Goal: Task Accomplishment & Management: Use online tool/utility

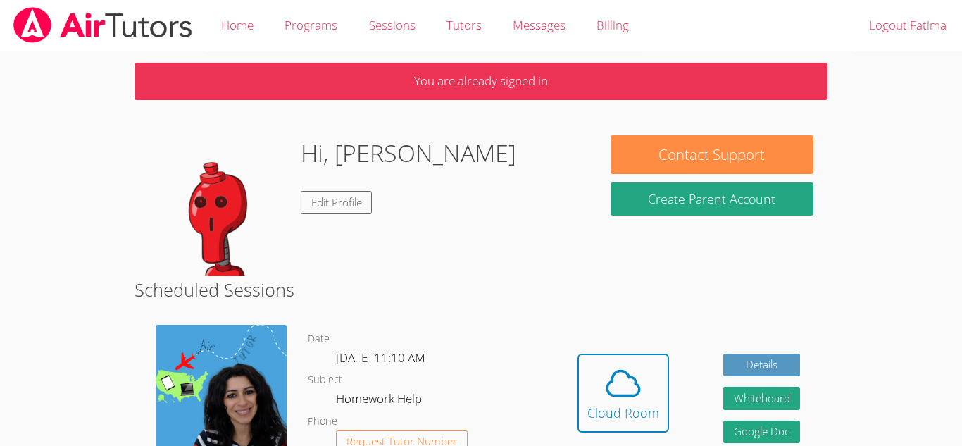
click at [428, 170] on div "Hi, [PERSON_NAME] Edit Profile" at bounding box center [366, 205] width 434 height 141
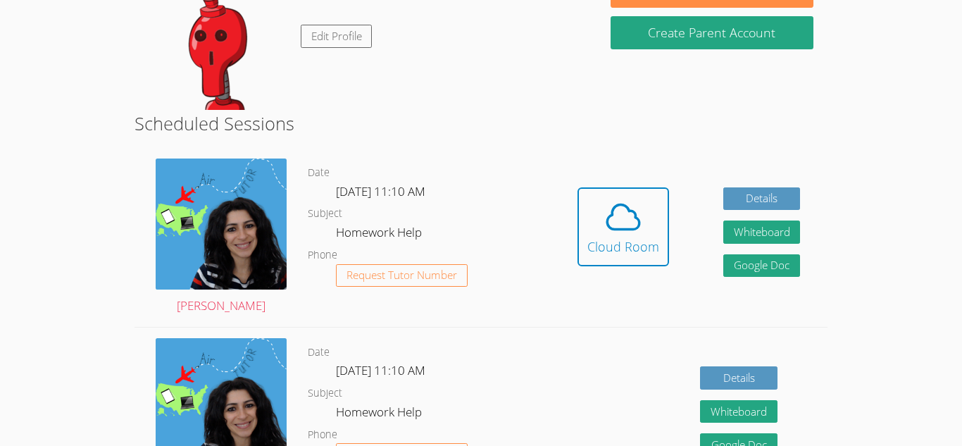
scroll to position [167, 0]
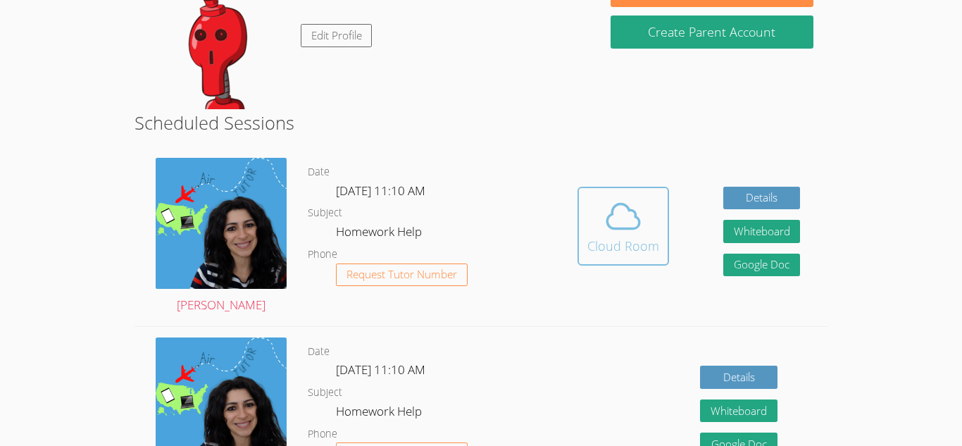
click at [618, 251] on div "Cloud Room" at bounding box center [623, 246] width 72 height 20
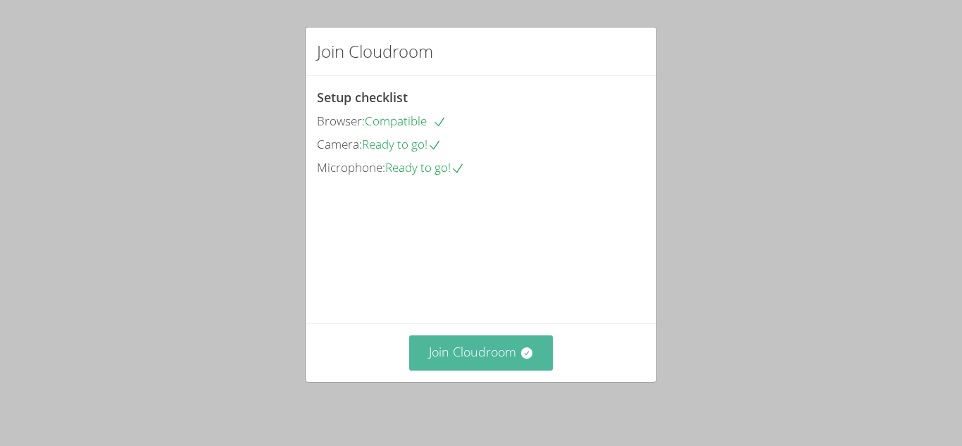
click at [478, 363] on button "Join Cloudroom" at bounding box center [481, 352] width 144 height 34
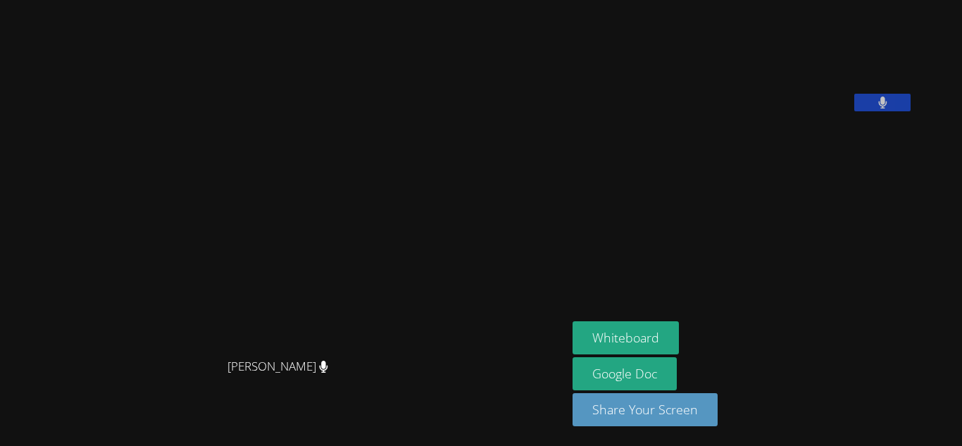
click at [389, 66] on video at bounding box center [283, 195] width 211 height 313
click at [679, 345] on button "Whiteboard" at bounding box center [625, 337] width 106 height 33
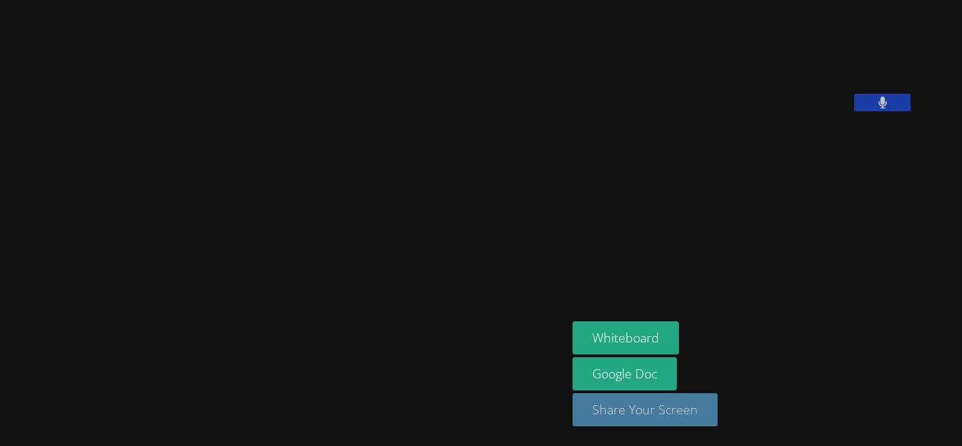
click at [715, 410] on button "Share Your Screen" at bounding box center [644, 409] width 145 height 33
click at [670, 332] on button "Whiteboard" at bounding box center [625, 336] width 106 height 33
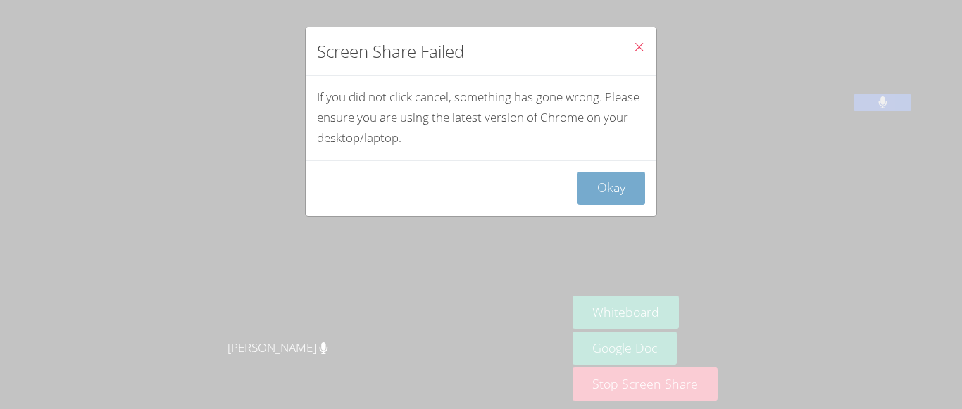
click at [613, 194] on button "Okay" at bounding box center [611, 188] width 68 height 33
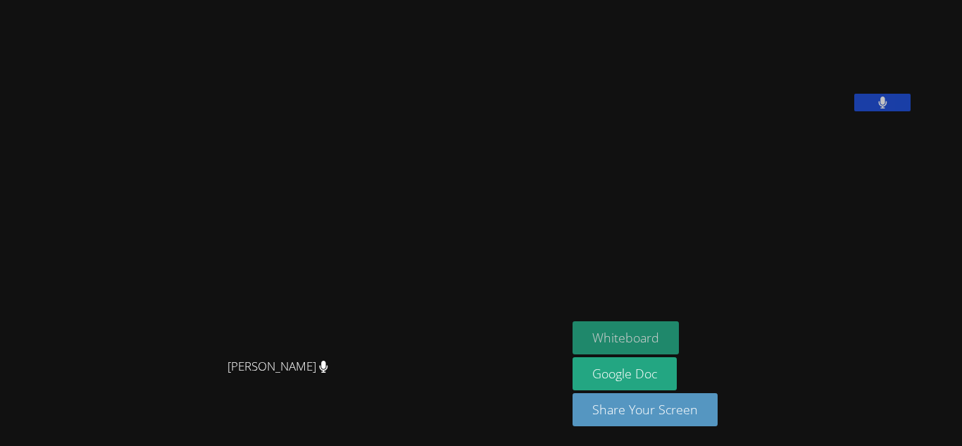
click at [679, 322] on button "Whiteboard" at bounding box center [625, 337] width 106 height 33
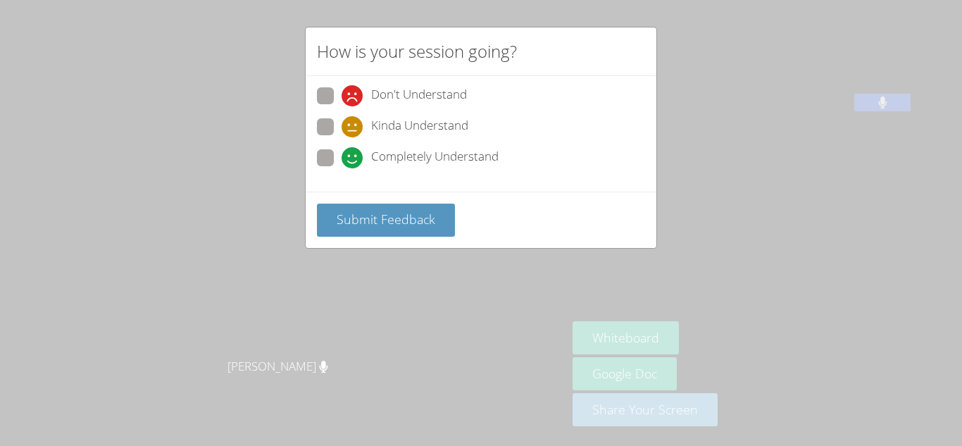
click at [353, 149] on icon at bounding box center [351, 157] width 21 height 21
click at [353, 149] on input "Completely Understand" at bounding box center [347, 155] width 12 height 12
radio input "true"
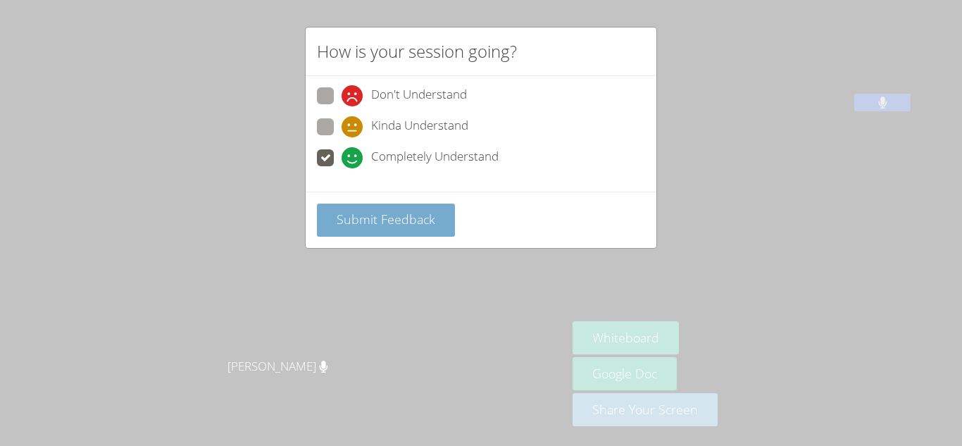
click at [370, 218] on span "Submit Feedback" at bounding box center [386, 218] width 99 height 17
